Goal: Information Seeking & Learning: Learn about a topic

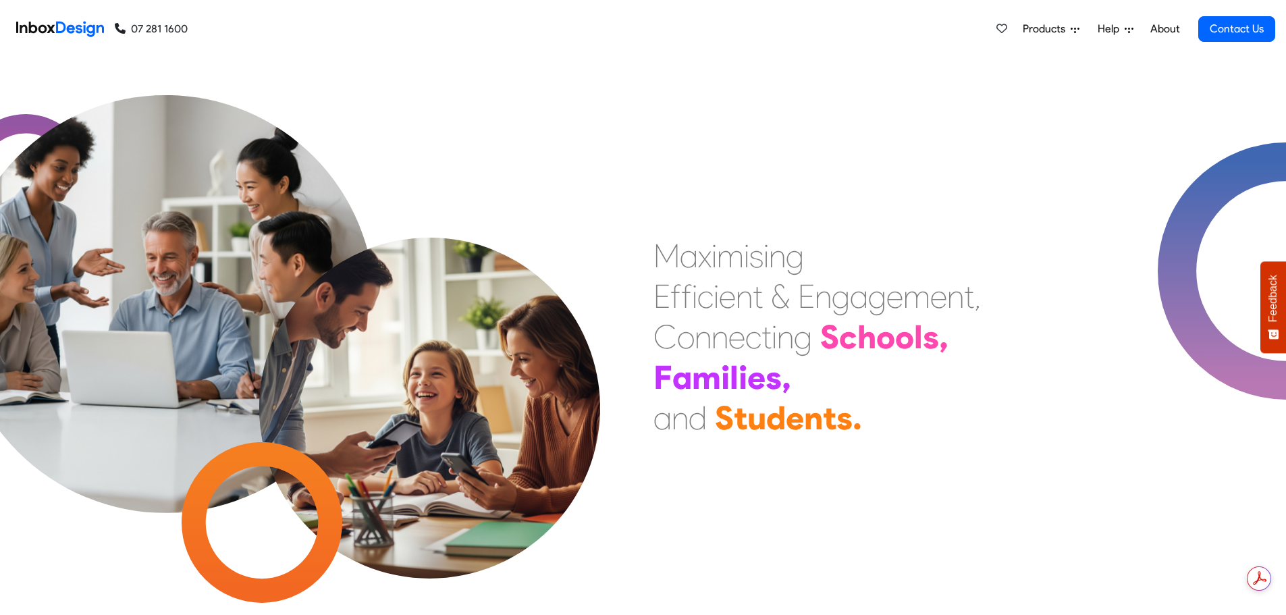
click at [49, 28] on img at bounding box center [60, 29] width 88 height 27
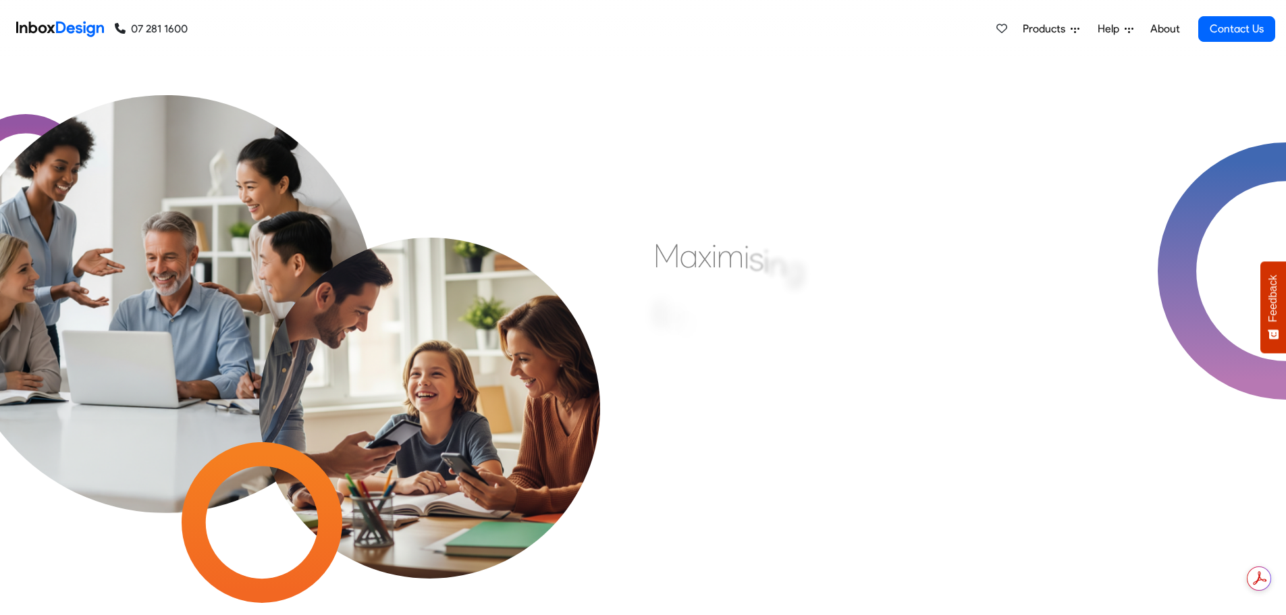
click at [1047, 32] on span "Products" at bounding box center [1046, 29] width 48 height 16
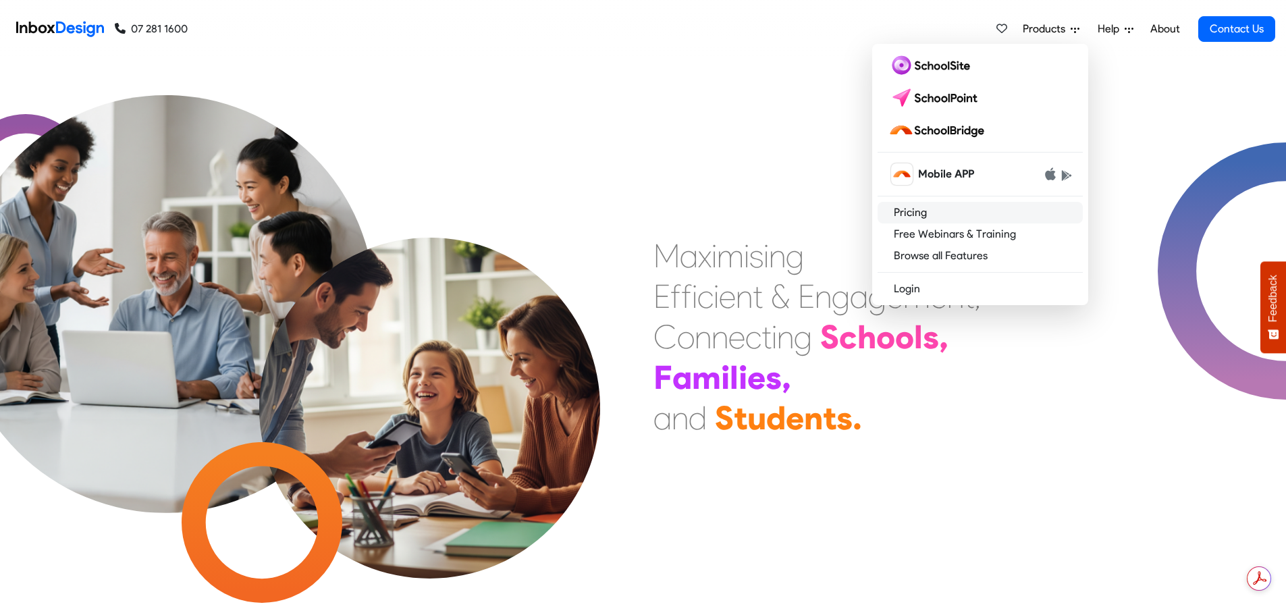
click at [925, 215] on link "Pricing" at bounding box center [979, 213] width 205 height 22
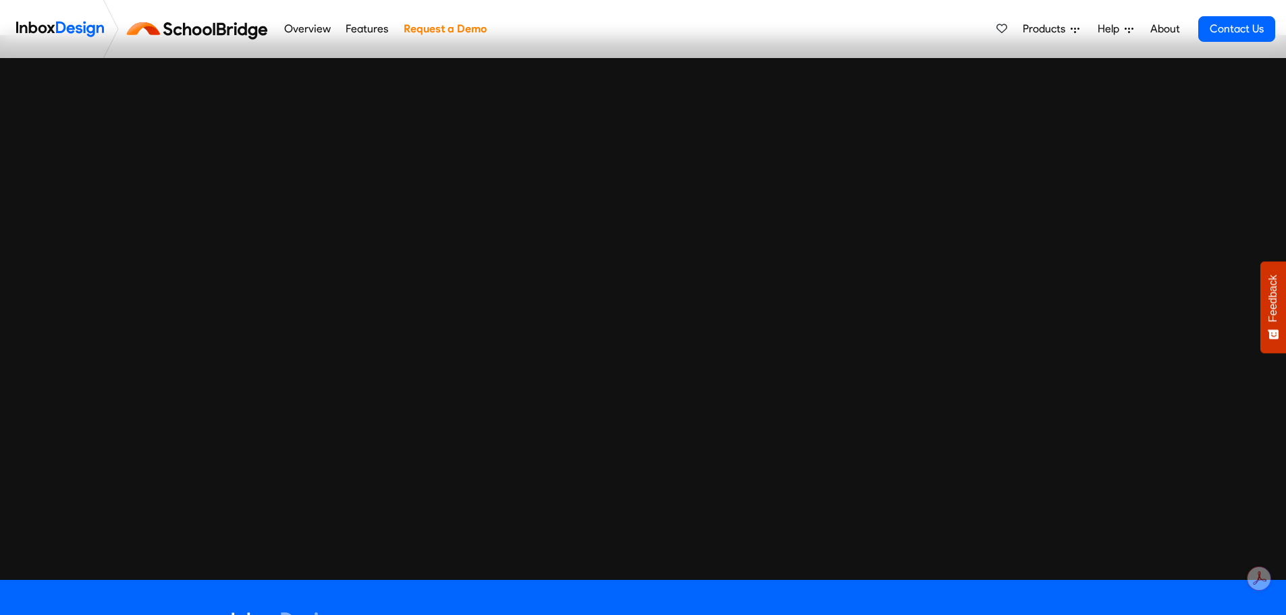
scroll to position [3716, 0]
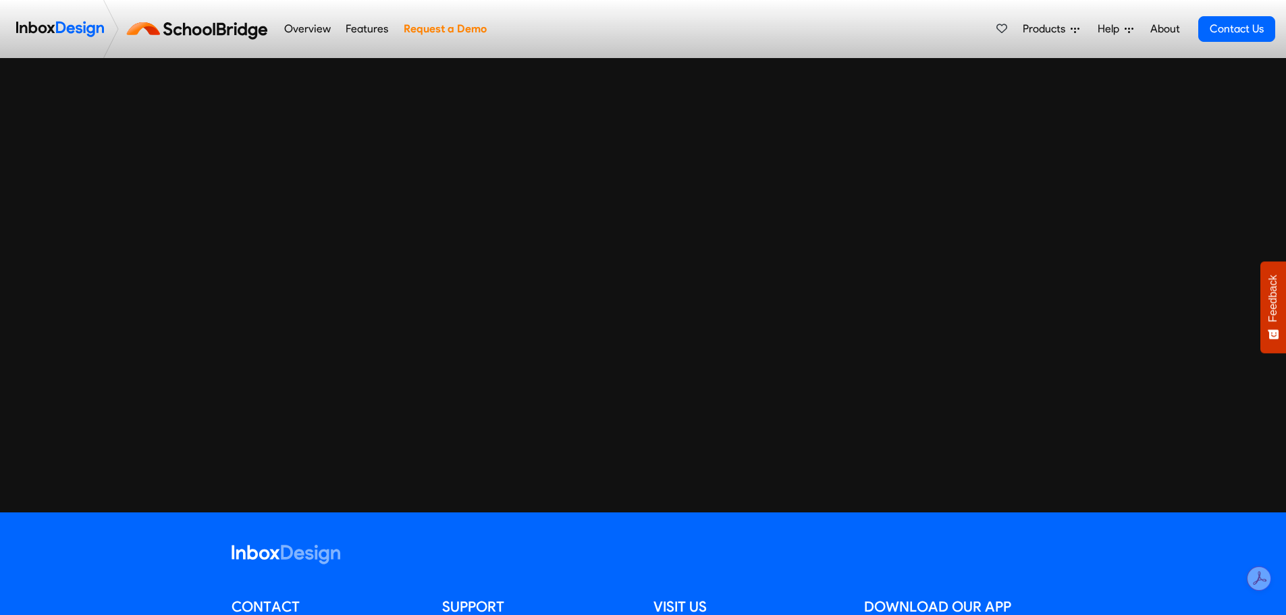
click at [124, 300] on div at bounding box center [643, 240] width 1286 height 480
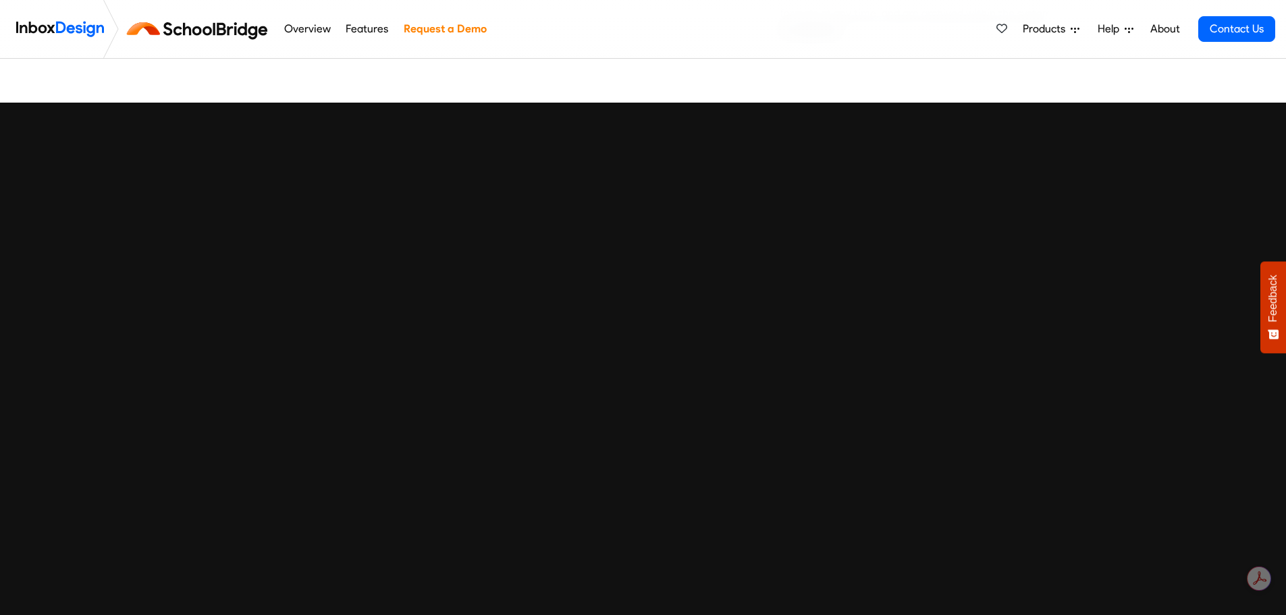
scroll to position [3649, 0]
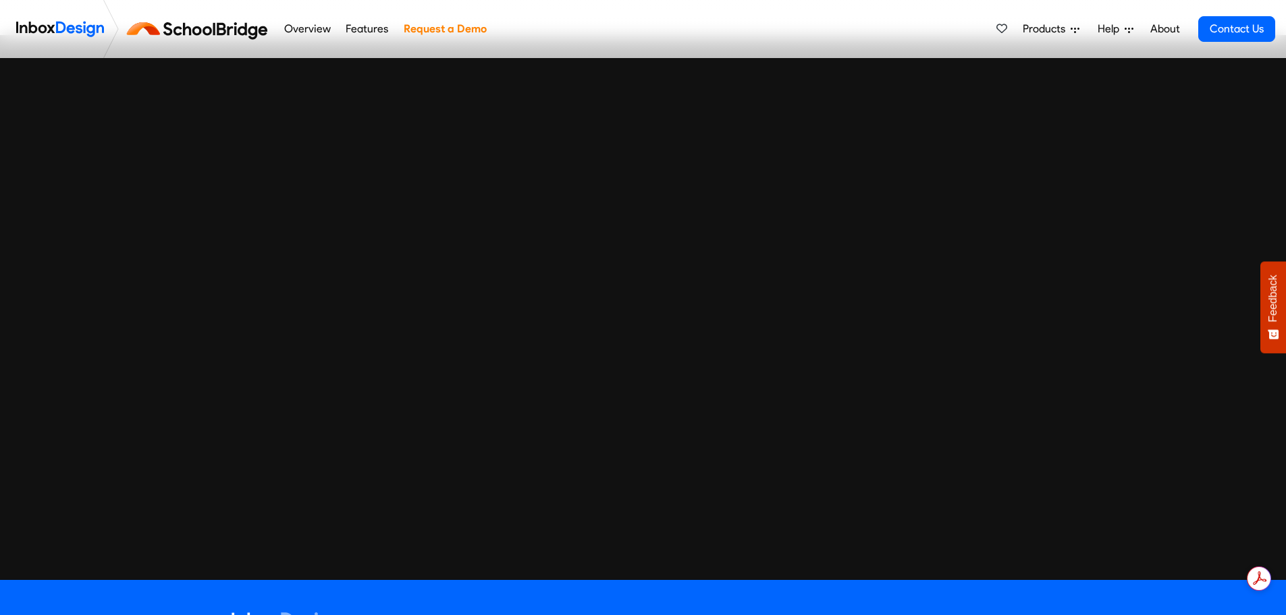
click at [1078, 411] on div at bounding box center [643, 307] width 1286 height 480
click at [302, 563] on div at bounding box center [643, 307] width 1306 height 545
click at [1161, 269] on div at bounding box center [643, 307] width 1286 height 480
click at [69, 238] on div at bounding box center [643, 307] width 1286 height 480
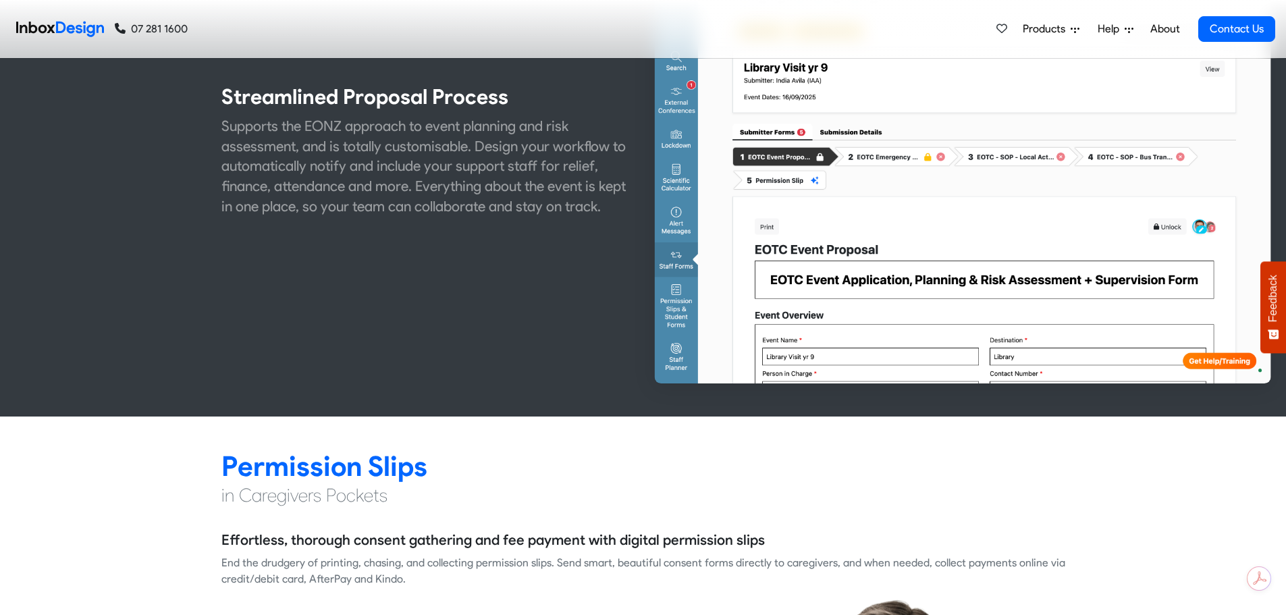
scroll to position [945, 0]
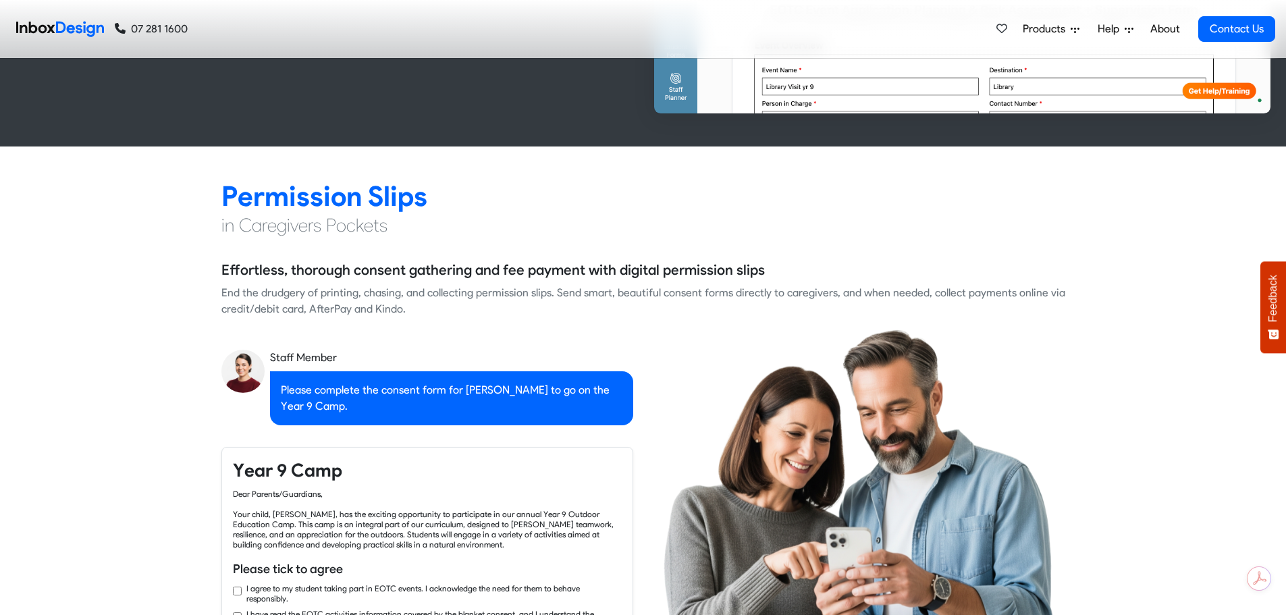
checkbox input "true"
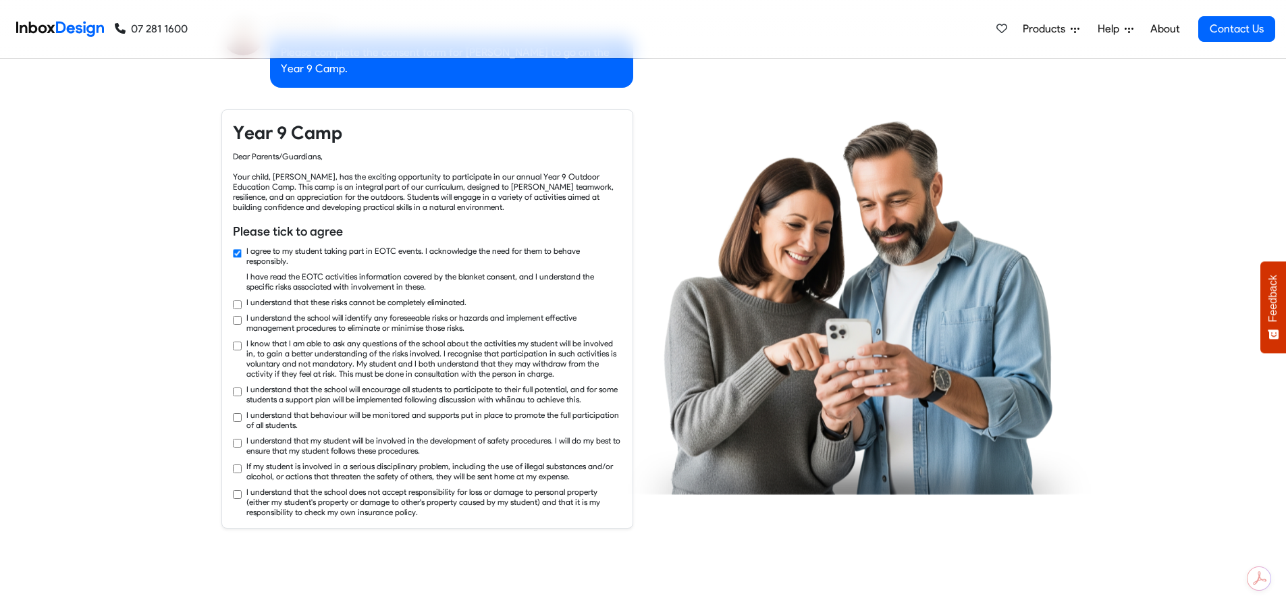
checkbox input "true"
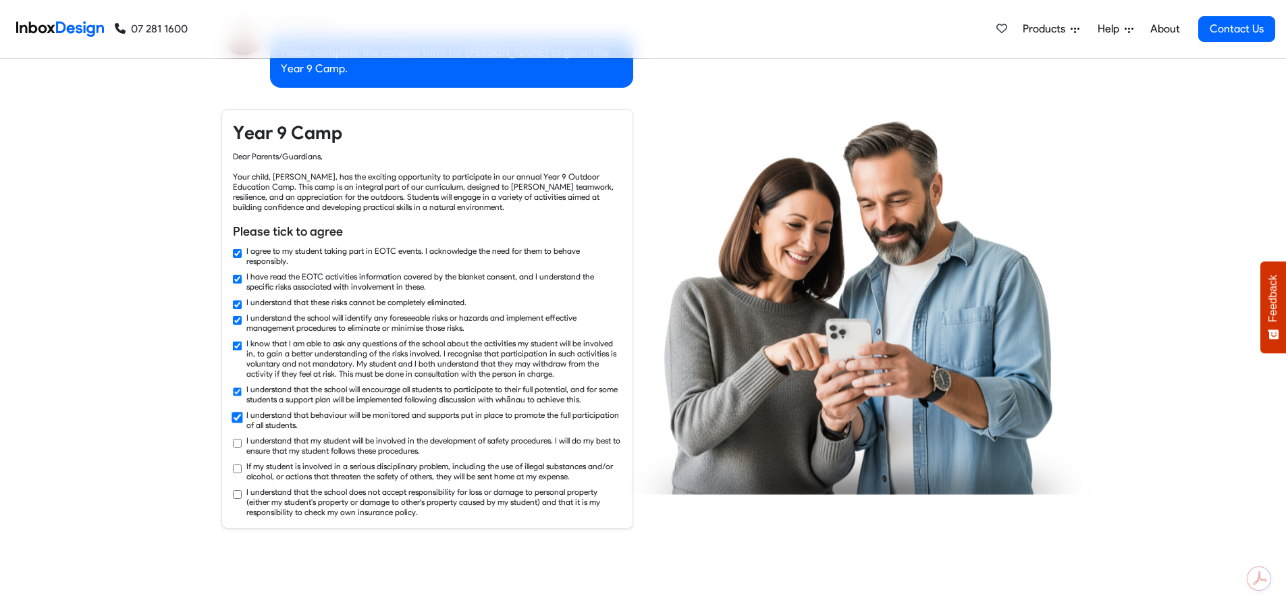
scroll to position [1485, 0]
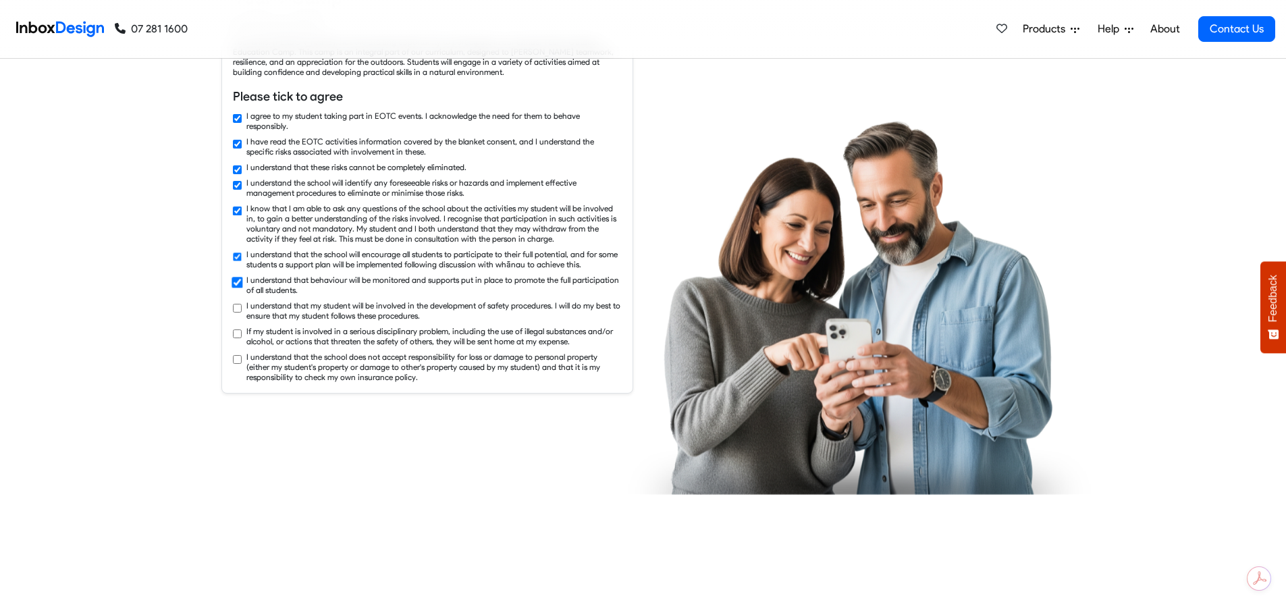
checkbox input "true"
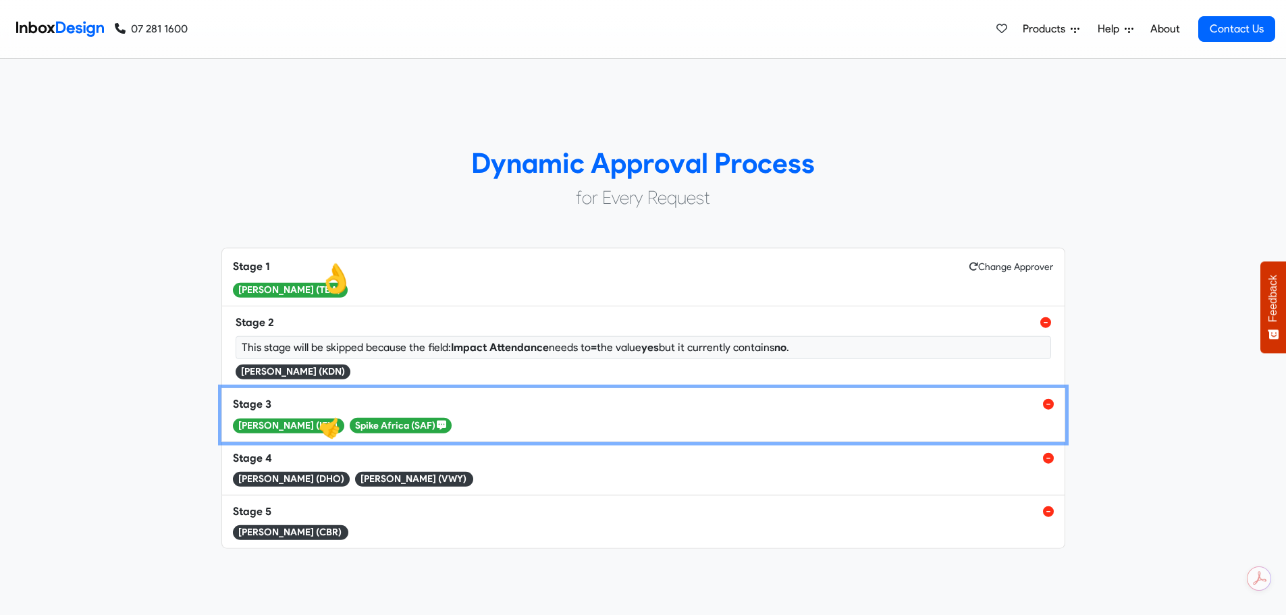
scroll to position [4859, 0]
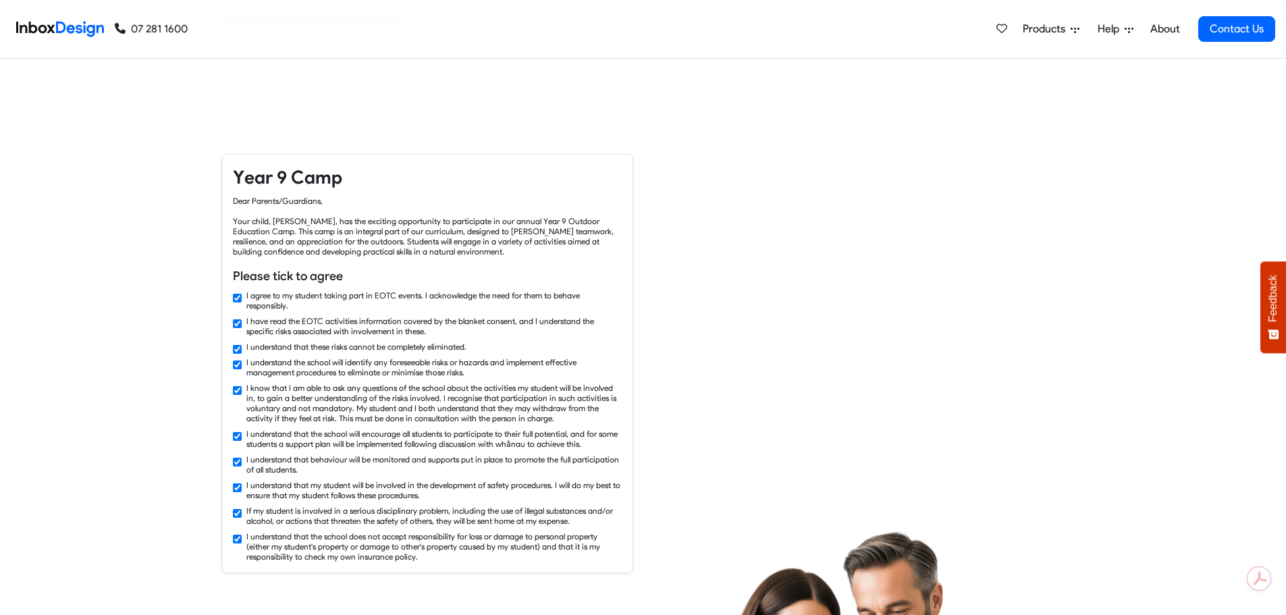
checkbox input "false"
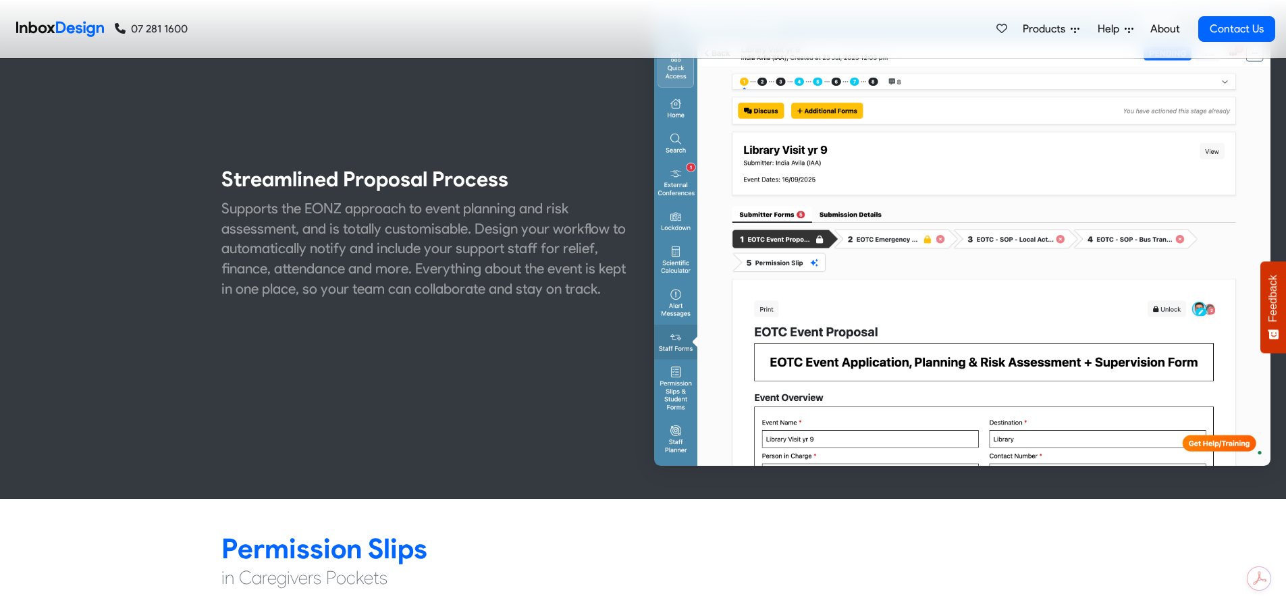
checkbox input "false"
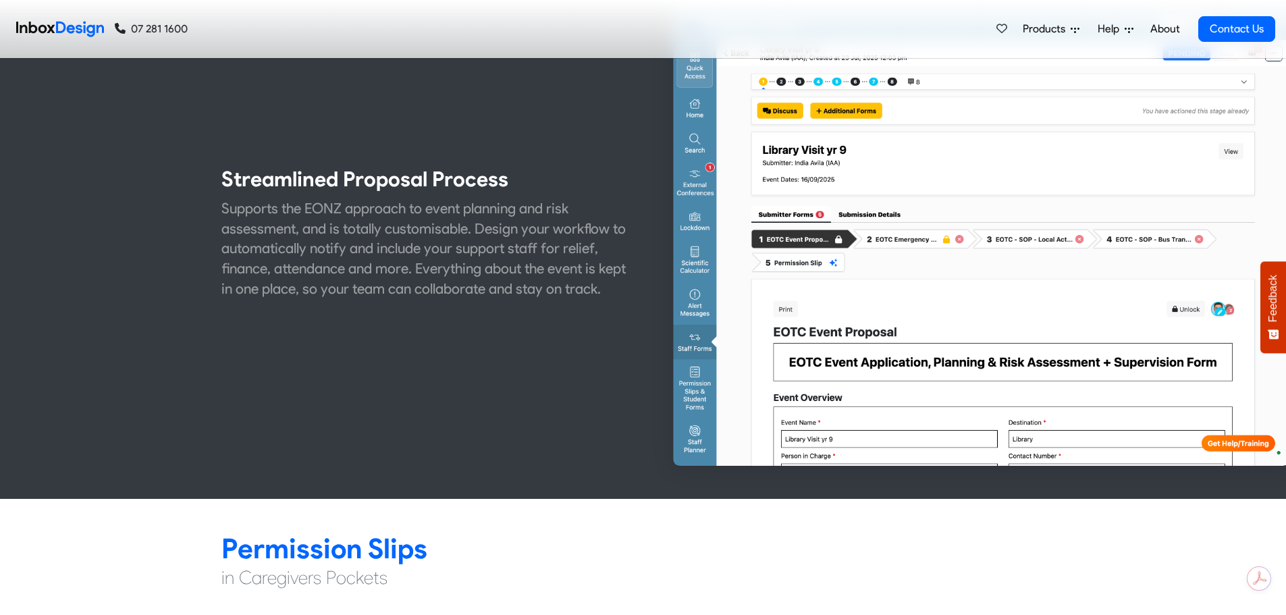
scroll to position [248, 0]
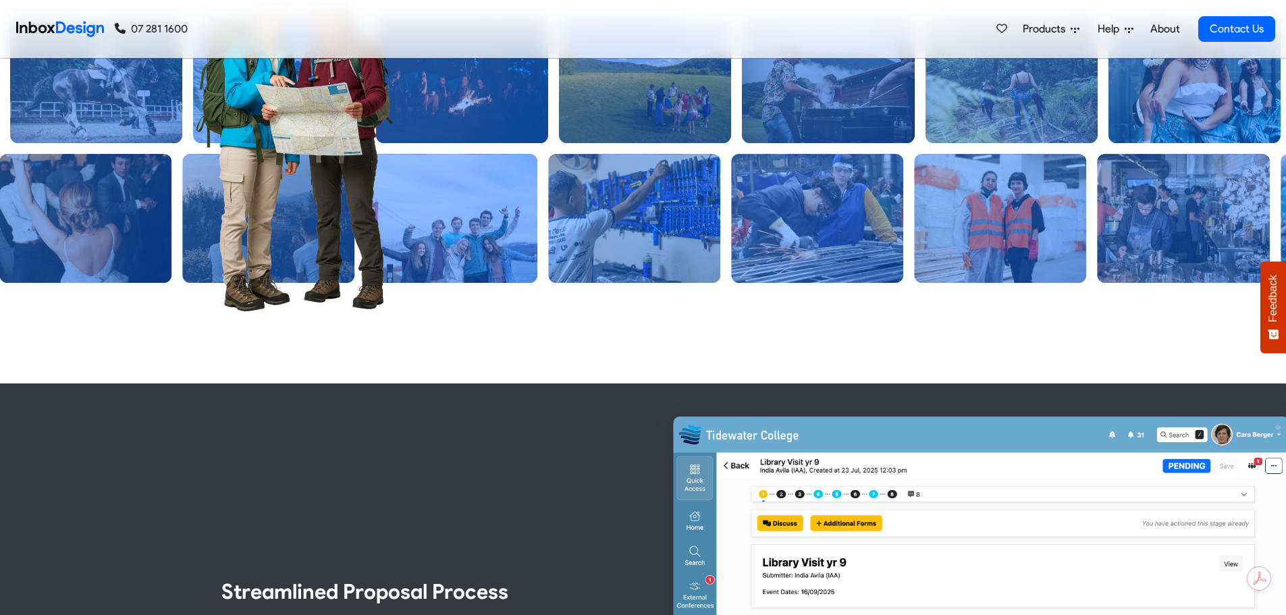
checkbox input "false"
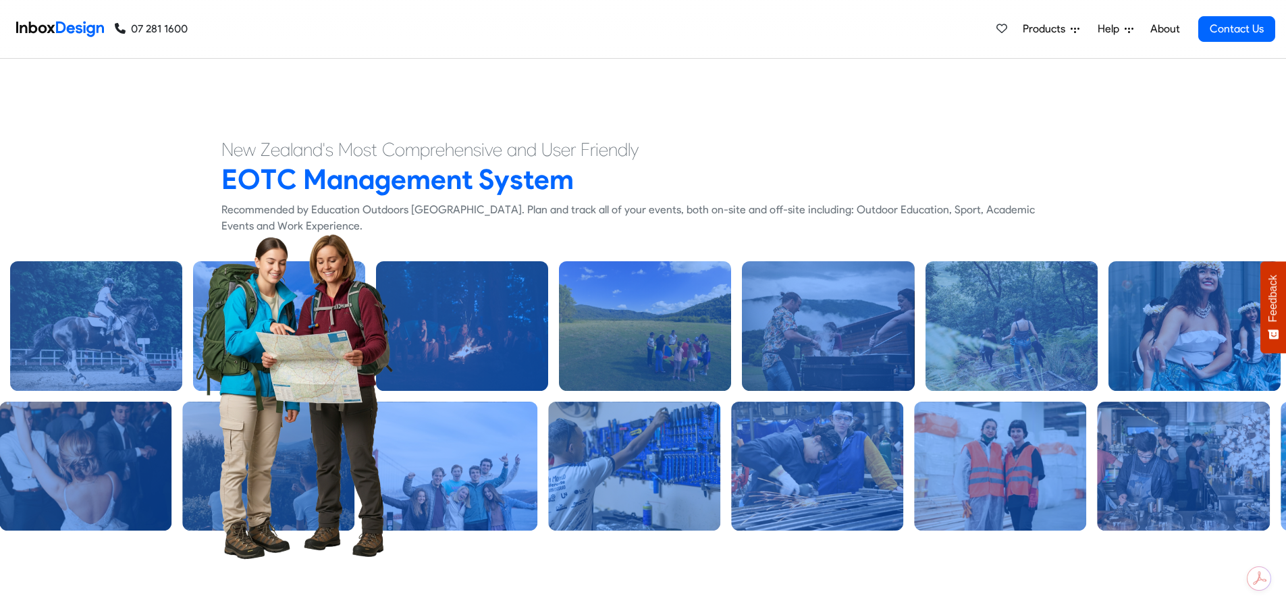
checkbox input "false"
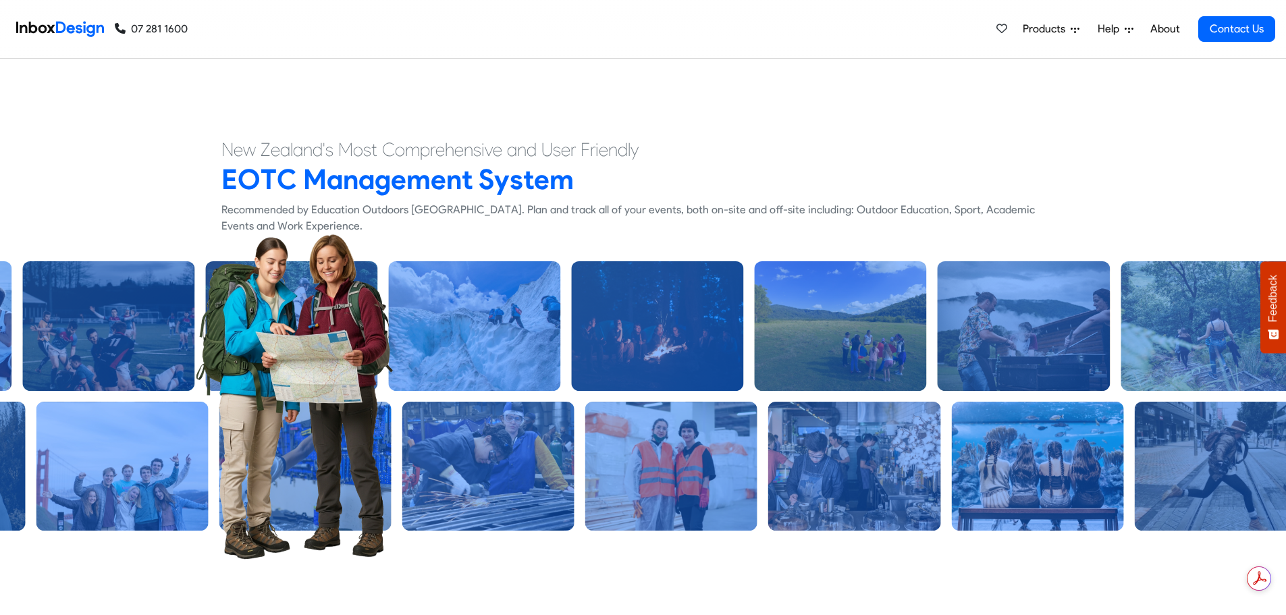
checkbox input "false"
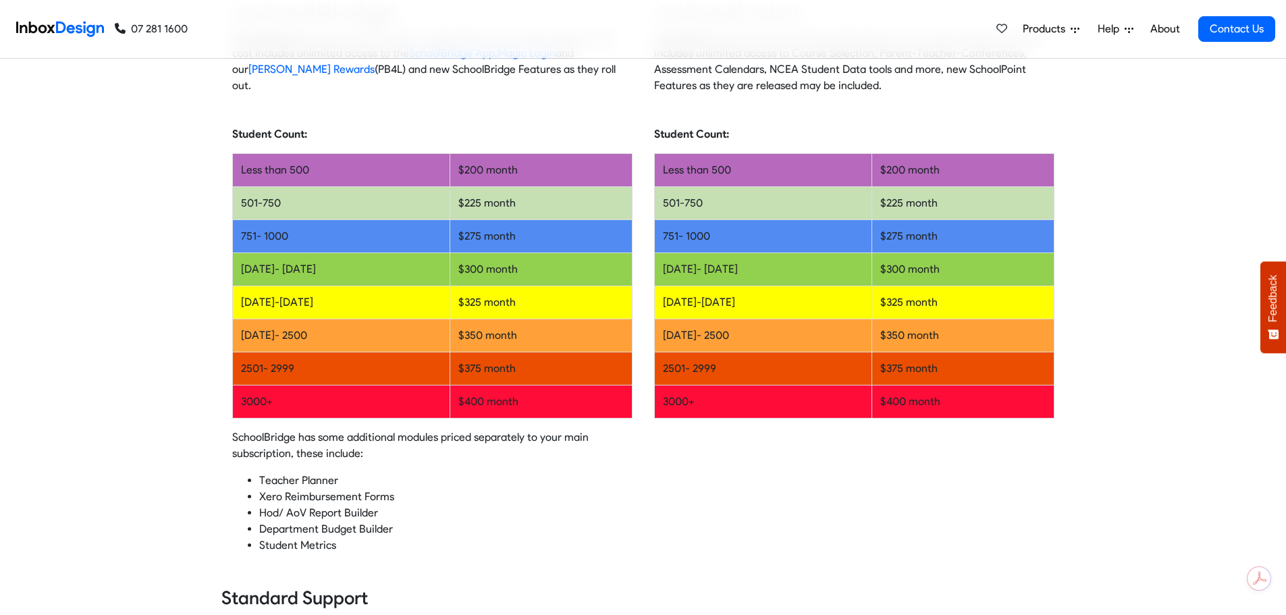
scroll to position [270, 0]
